Goal: Information Seeking & Learning: Learn about a topic

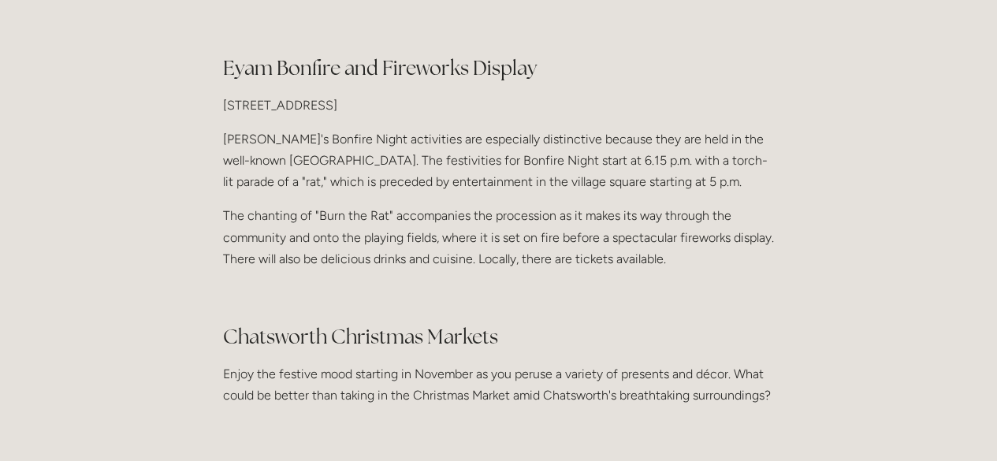
scroll to position [1498, 0]
drag, startPoint x: 456, startPoint y: 301, endPoint x: 405, endPoint y: 299, distance: 51.3
click at [405, 361] on p "Enjoy the festive mood starting in November as you peruse a variety of presents…" at bounding box center [499, 382] width 552 height 43
click at [552, 321] on h2 "Chatsworth Christmas Markets" at bounding box center [499, 335] width 552 height 28
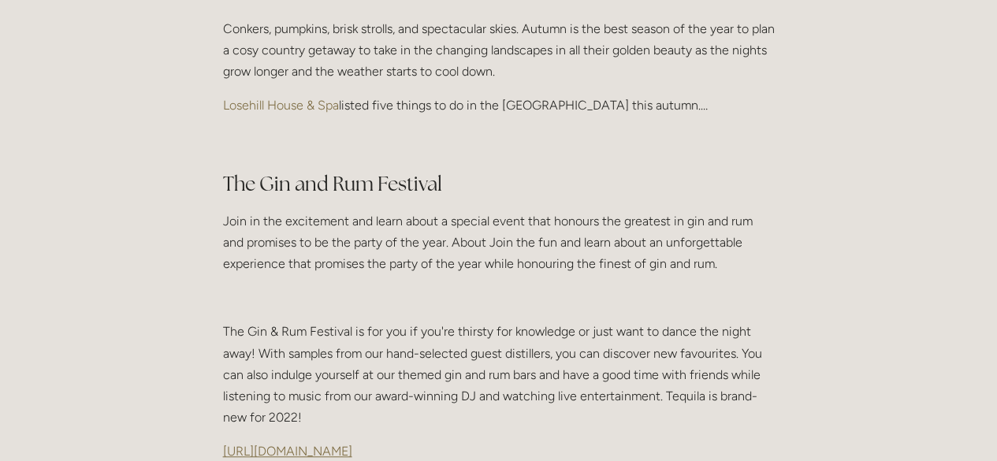
scroll to position [473, 0]
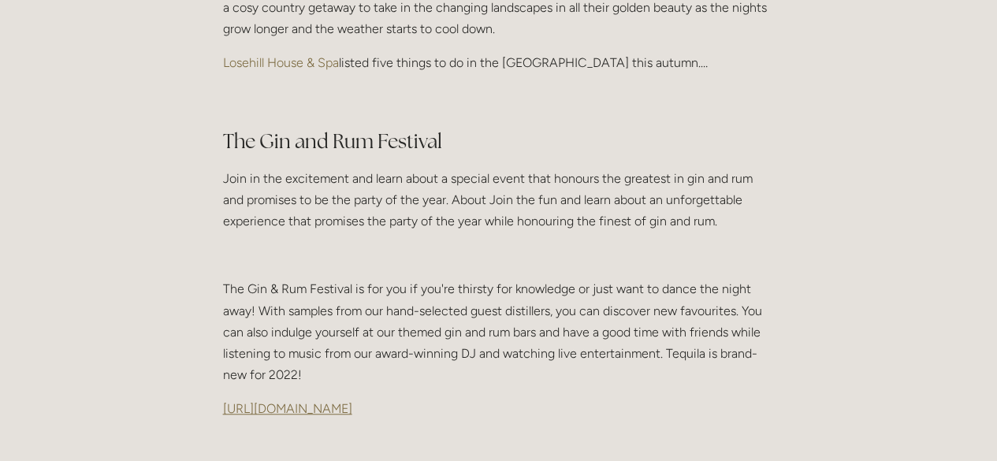
click at [352, 401] on span "https://www.visitpeakdistrict.com/whats-on/the-gin-and-rum-festival-p1602901" at bounding box center [287, 408] width 129 height 15
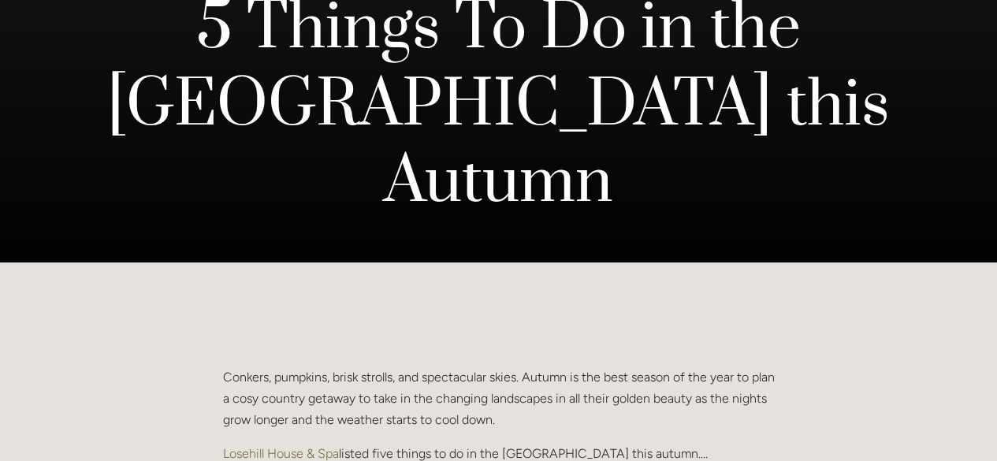
scroll to position [158, 0]
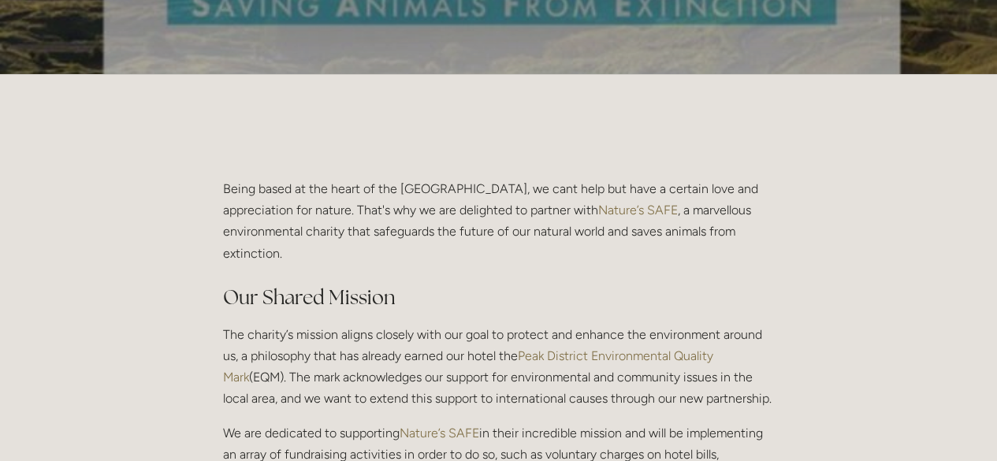
scroll to position [236, 0]
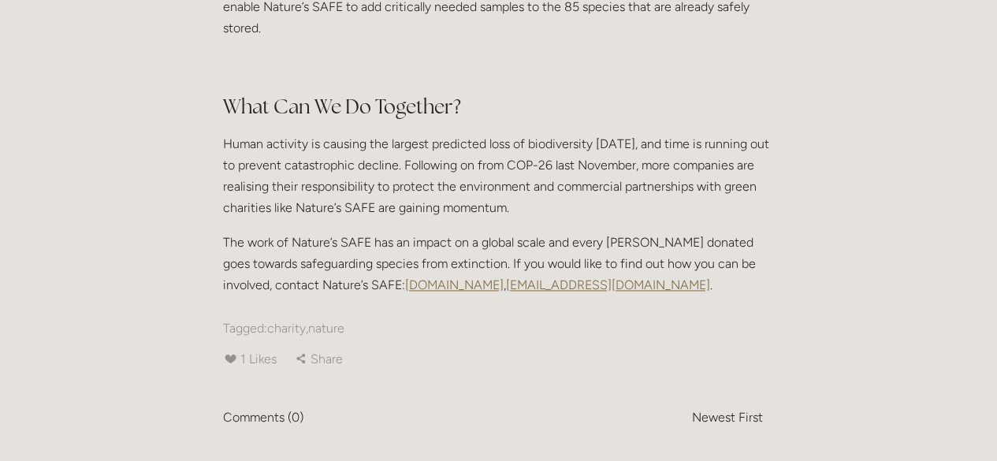
scroll to position [1025, 0]
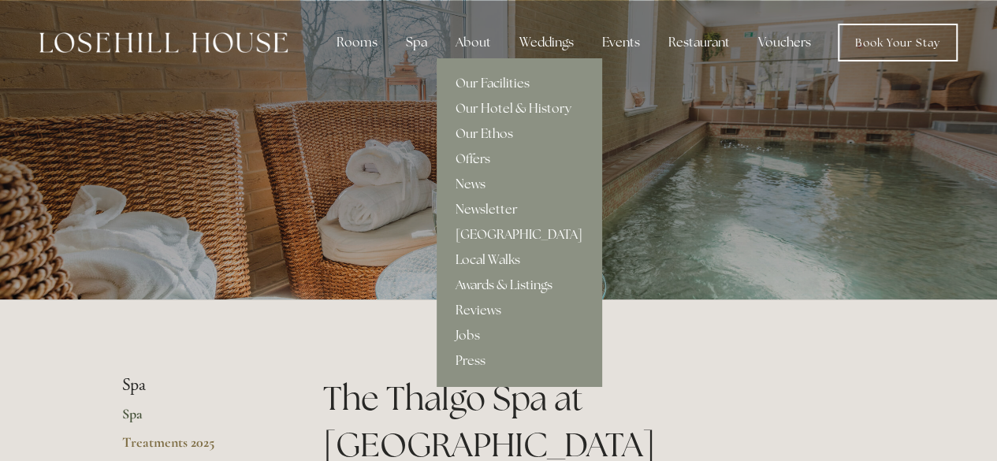
click at [471, 133] on link "Our Ethos" at bounding box center [519, 133] width 165 height 25
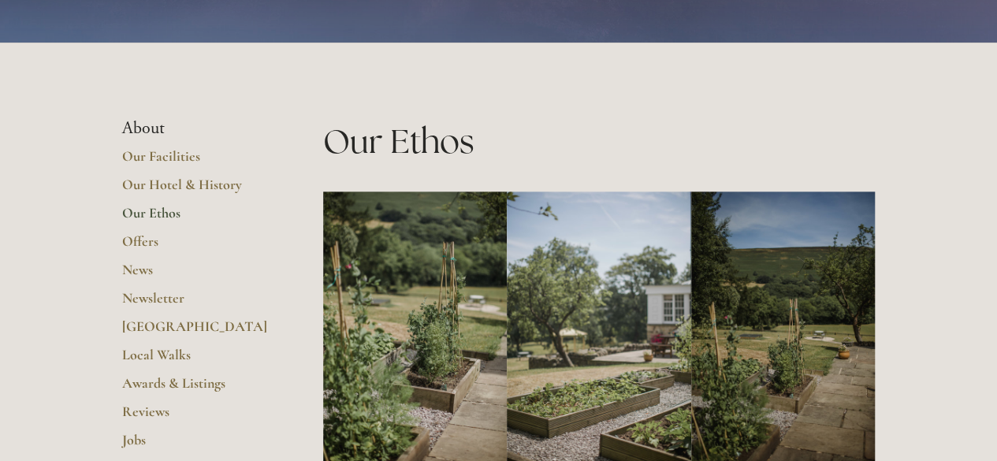
scroll to position [242, 0]
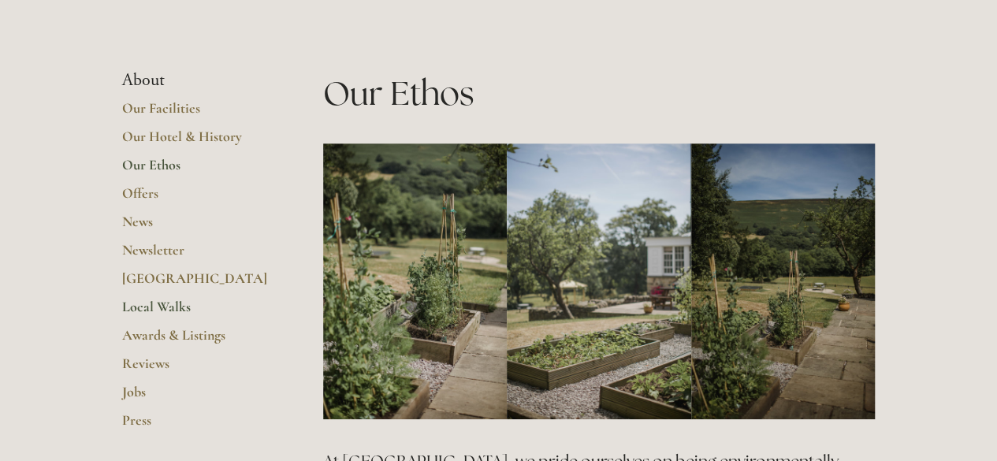
click at [157, 308] on link "Local Walks" at bounding box center [197, 312] width 151 height 28
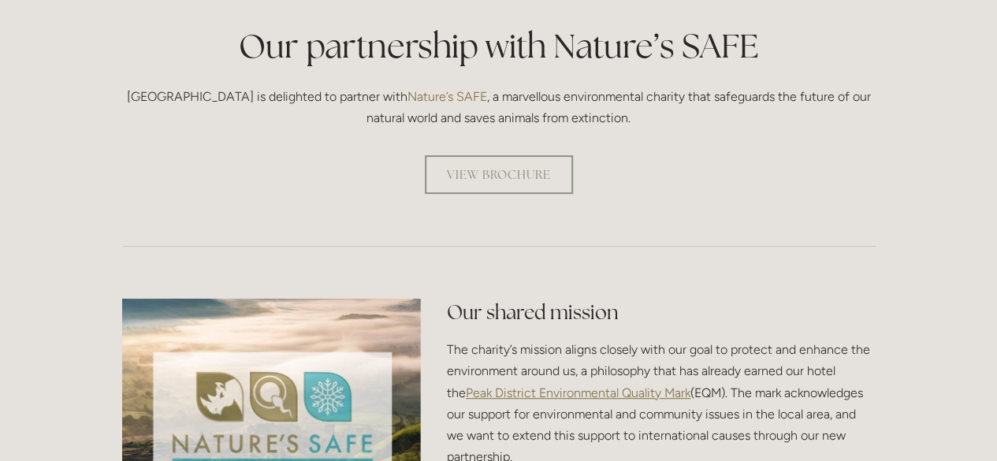
scroll to position [473, 0]
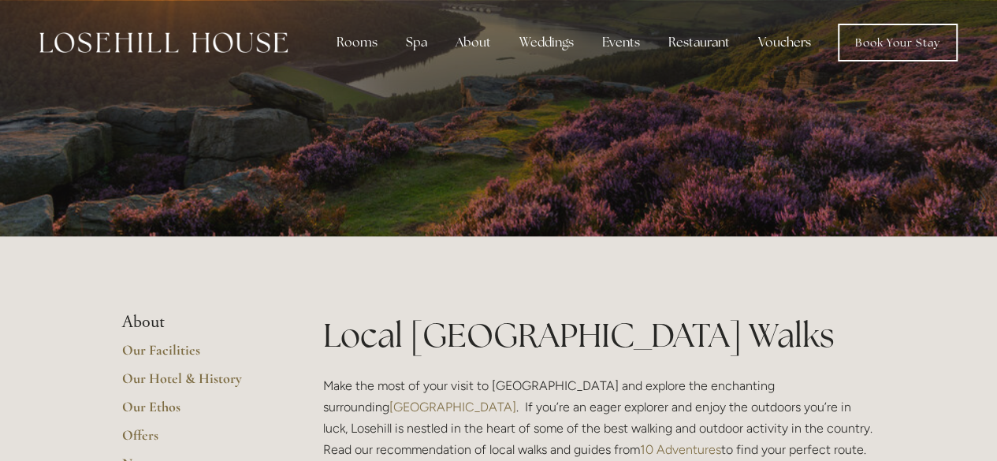
click at [200, 42] on img at bounding box center [163, 42] width 248 height 20
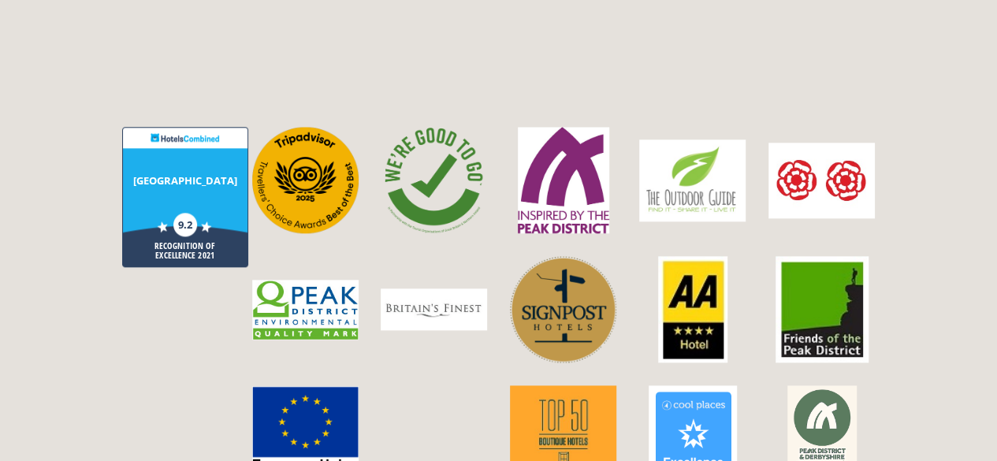
scroll to position [3705, 0]
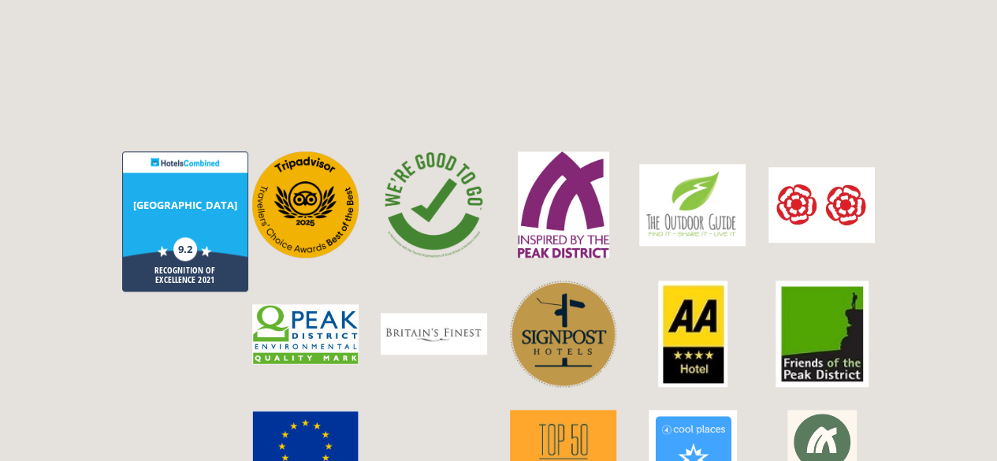
drag, startPoint x: 298, startPoint y: 155, endPoint x: 303, endPoint y: 130, distance: 24.9
click at [303, 151] on img at bounding box center [305, 204] width 106 height 106
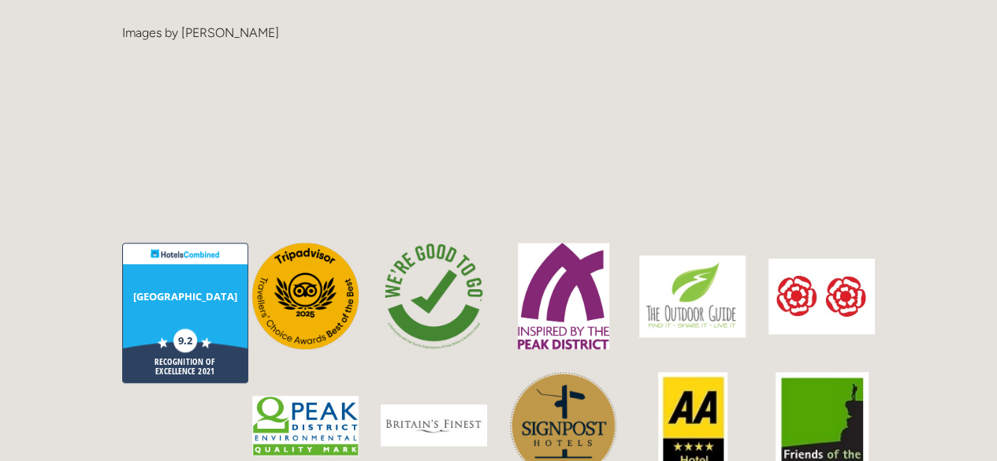
scroll to position [3703, 0]
